Goal: Navigation & Orientation: Find specific page/section

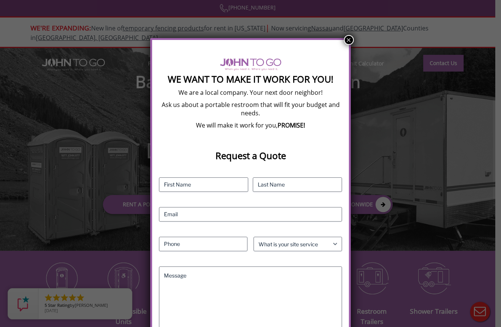
click at [346, 39] on button "×" at bounding box center [349, 40] width 10 height 10
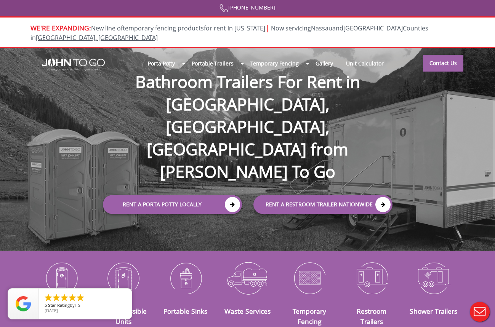
click at [444, 59] on div at bounding box center [247, 163] width 495 height 327
click at [445, 55] on link "Contact Us" at bounding box center [443, 63] width 40 height 17
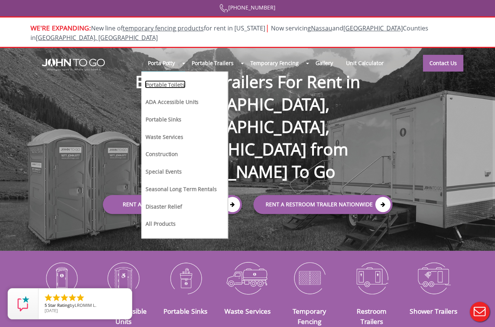
click at [173, 80] on link "Portable Toilets" at bounding box center [165, 84] width 40 height 8
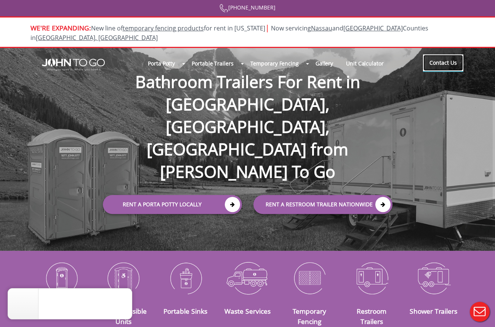
click at [449, 56] on link "Contact Us" at bounding box center [443, 63] width 40 height 17
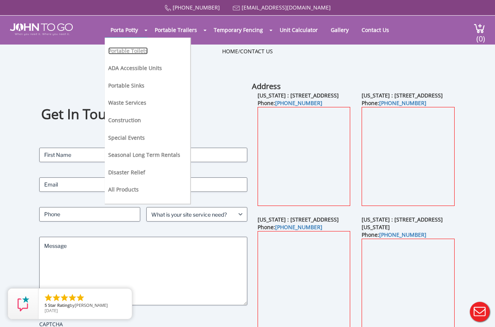
click at [135, 50] on link "Portable Toilets" at bounding box center [128, 50] width 40 height 7
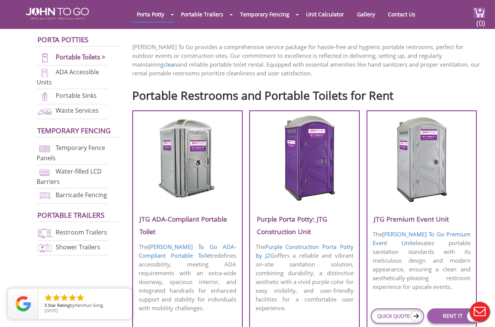
scroll to position [229, 0]
